Goal: Task Accomplishment & Management: Manage account settings

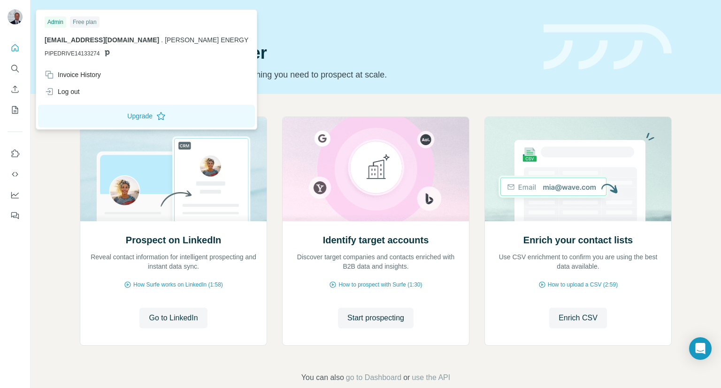
click at [9, 15] on img at bounding box center [15, 16] width 15 height 15
click at [68, 91] on div "Log out" at bounding box center [62, 91] width 35 height 9
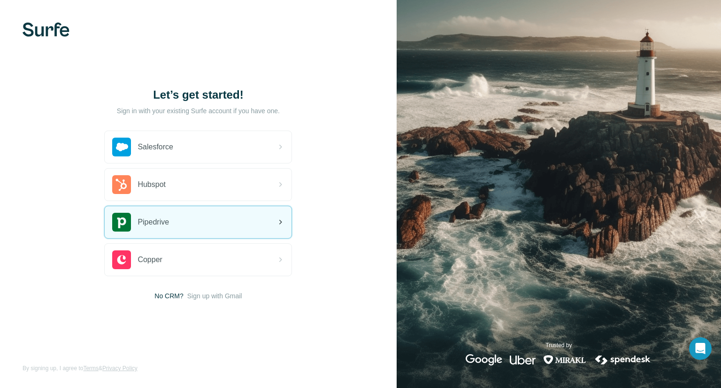
click at [171, 229] on div "Pipedrive" at bounding box center [198, 222] width 187 height 32
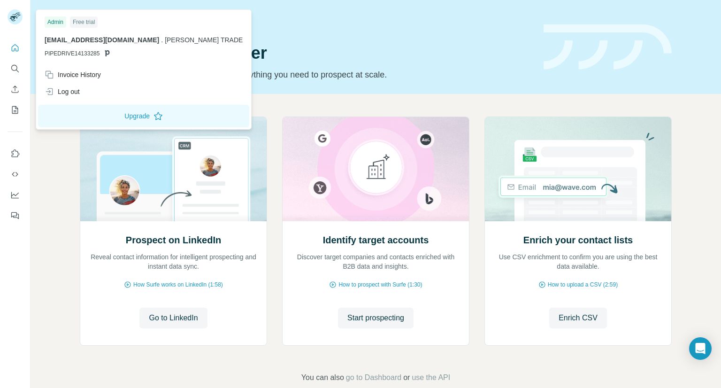
click at [15, 21] on rect at bounding box center [15, 16] width 15 height 15
